Goal: Communication & Community: Answer question/provide support

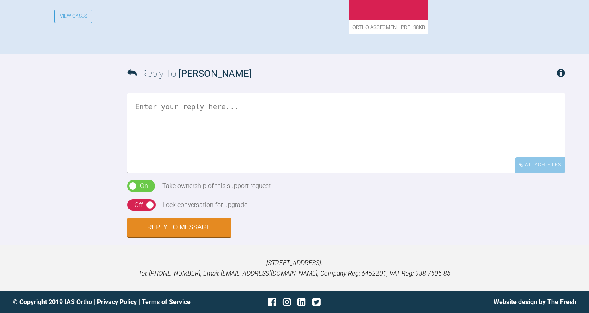
scroll to position [366, 0]
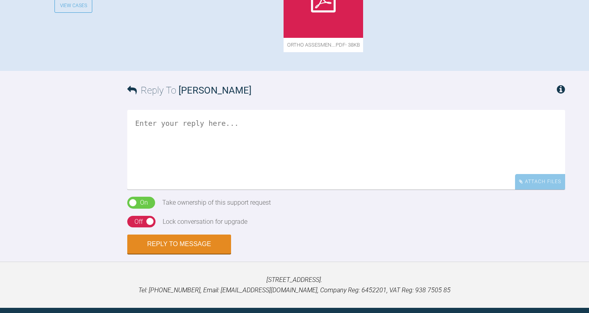
click at [228, 189] on textarea at bounding box center [346, 150] width 438 height 80
click at [206, 189] on textarea at bounding box center [346, 150] width 438 height 80
click at [201, 189] on textarea "Good! Plrase take this to" at bounding box center [346, 150] width 438 height 80
click at [226, 189] on textarea "Good! Plrase take this to" at bounding box center [346, 150] width 438 height 80
type textarea "Good! Plrase take this to AW and post here"
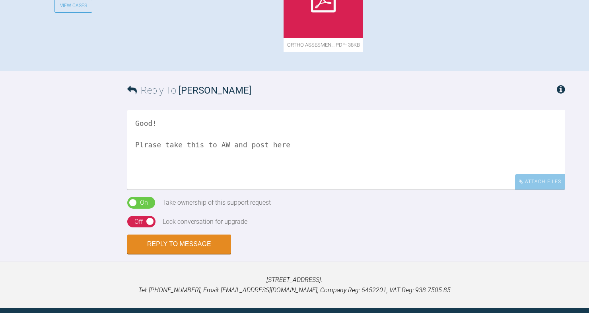
click at [99, 254] on div "Reply To Gustaf Blomgren Good! Plrase take this to AW and post here Attach File…" at bounding box center [294, 162] width 589 height 183
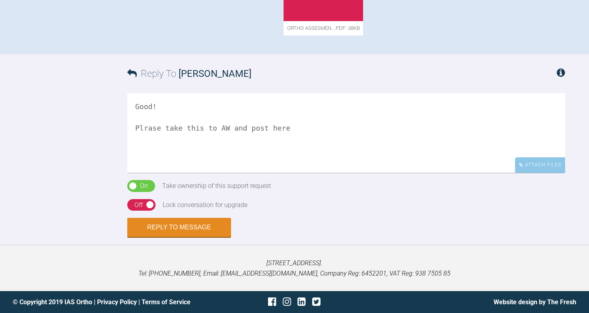
scroll to position [477, 0]
click at [137, 210] on div "Off" at bounding box center [138, 205] width 8 height 10
click at [158, 238] on button "Reply to Message" at bounding box center [179, 227] width 104 height 19
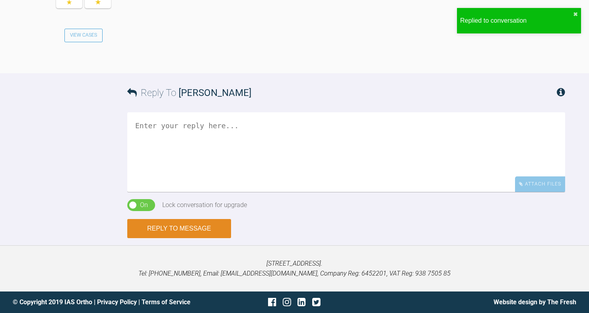
scroll to position [728, 0]
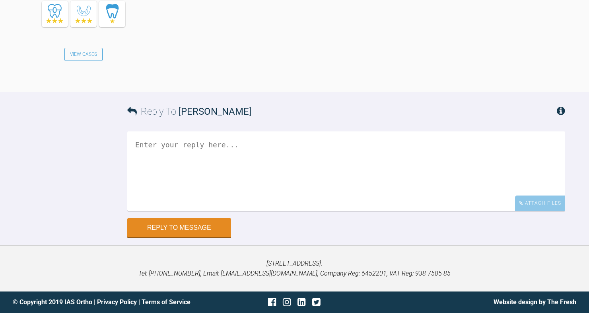
scroll to position [1838, 0]
click at [134, 211] on textarea at bounding box center [346, 171] width 438 height 80
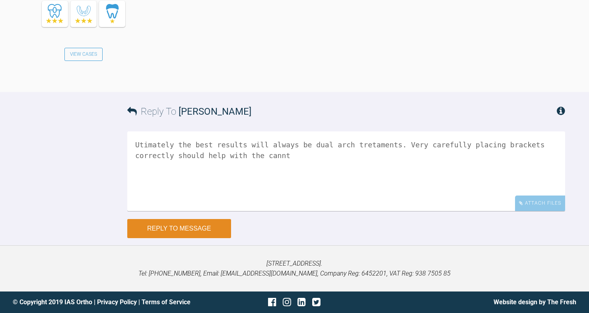
type textarea "Utimately the best results will always be dual arch tretaments. Very carefully …"
click at [189, 238] on button "Reply to Message" at bounding box center [179, 228] width 104 height 19
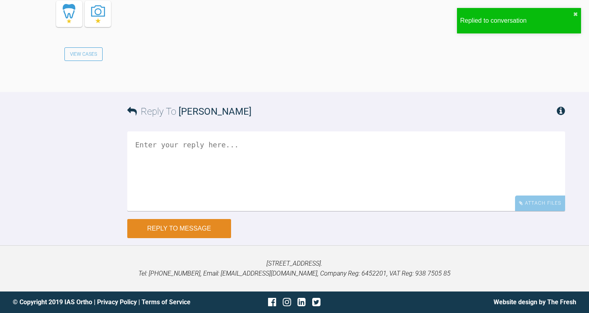
scroll to position [2149, 0]
